Goal: Task Accomplishment & Management: Manage account settings

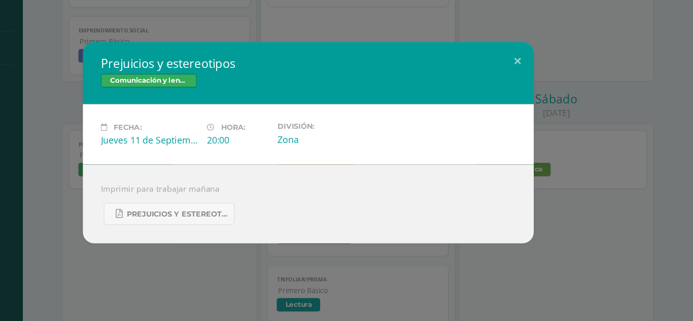
click at [68, 119] on div "Prejuicios y estereotipos Comunicación y lenguaje Fecha: [DATE] Hora: 20:00 Div…" at bounding box center [346, 160] width 684 height 181
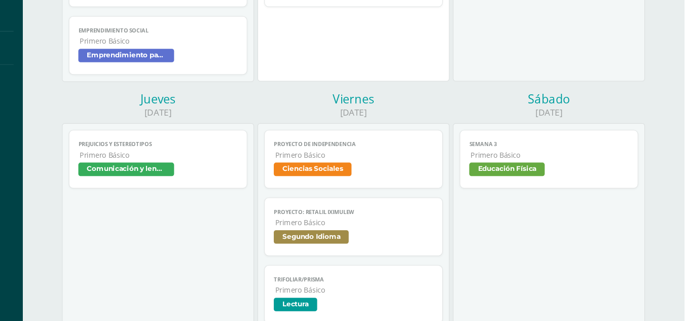
scroll to position [277, 0]
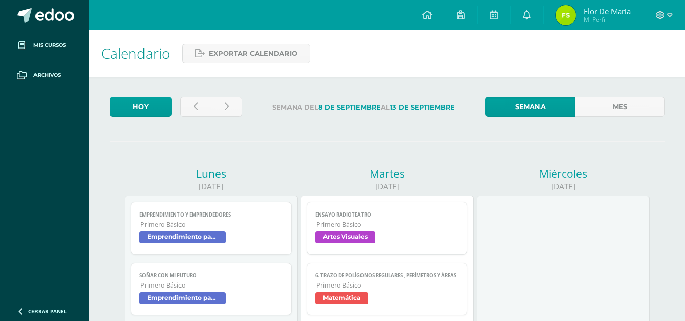
scroll to position [277, 0]
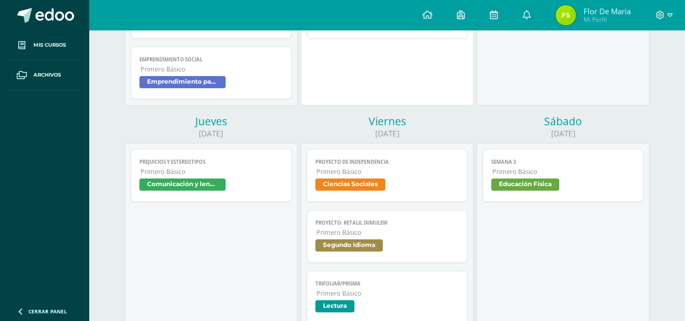
click at [570, 25] on span "[PERSON_NAME] Mi Perfil" at bounding box center [593, 15] width 79 height 20
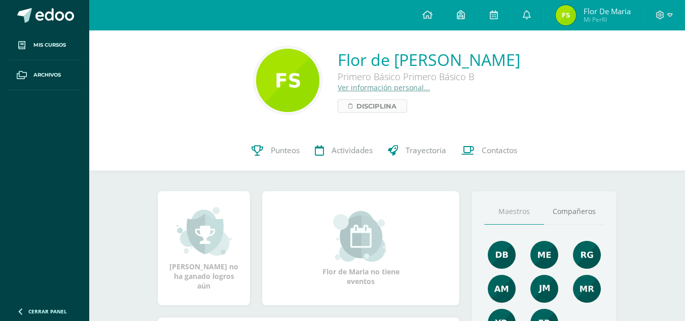
click at [356, 107] on span "Disciplina" at bounding box center [376, 106] width 40 height 12
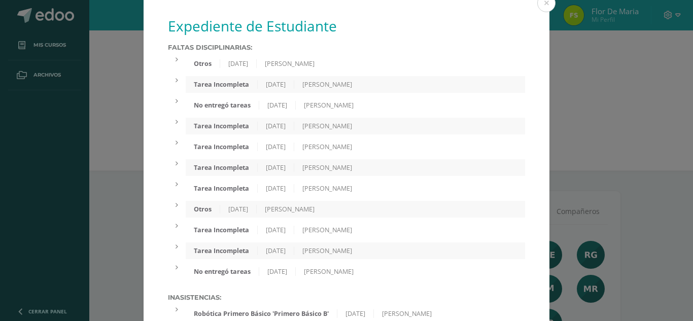
click at [282, 81] on div "04/08/2025" at bounding box center [276, 84] width 37 height 9
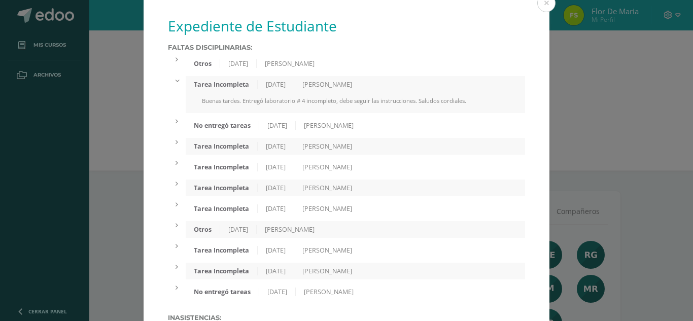
click at [276, 69] on div "Otros 18/08/2025 Augusto Maquin" at bounding box center [355, 63] width 339 height 17
